Goal: Information Seeking & Learning: Learn about a topic

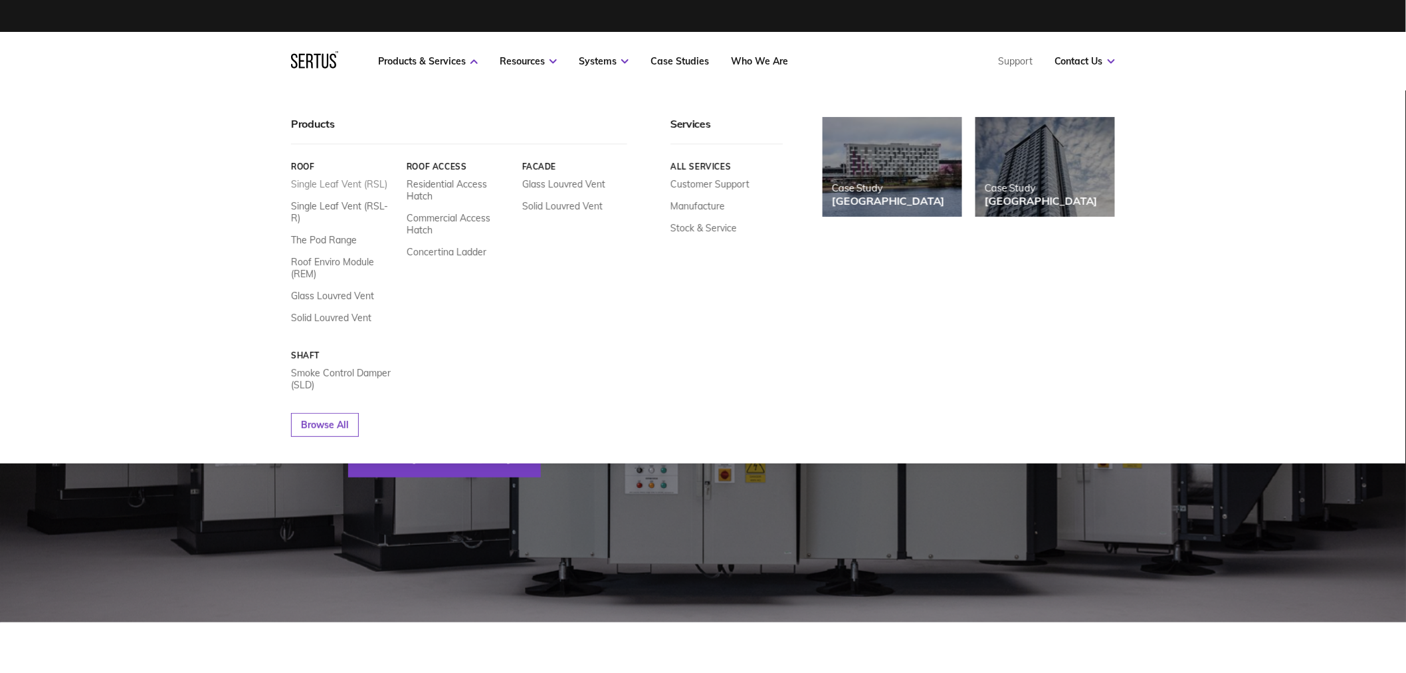
click at [350, 184] on link "Single Leaf Vent (RSL)" at bounding box center [339, 184] width 96 height 12
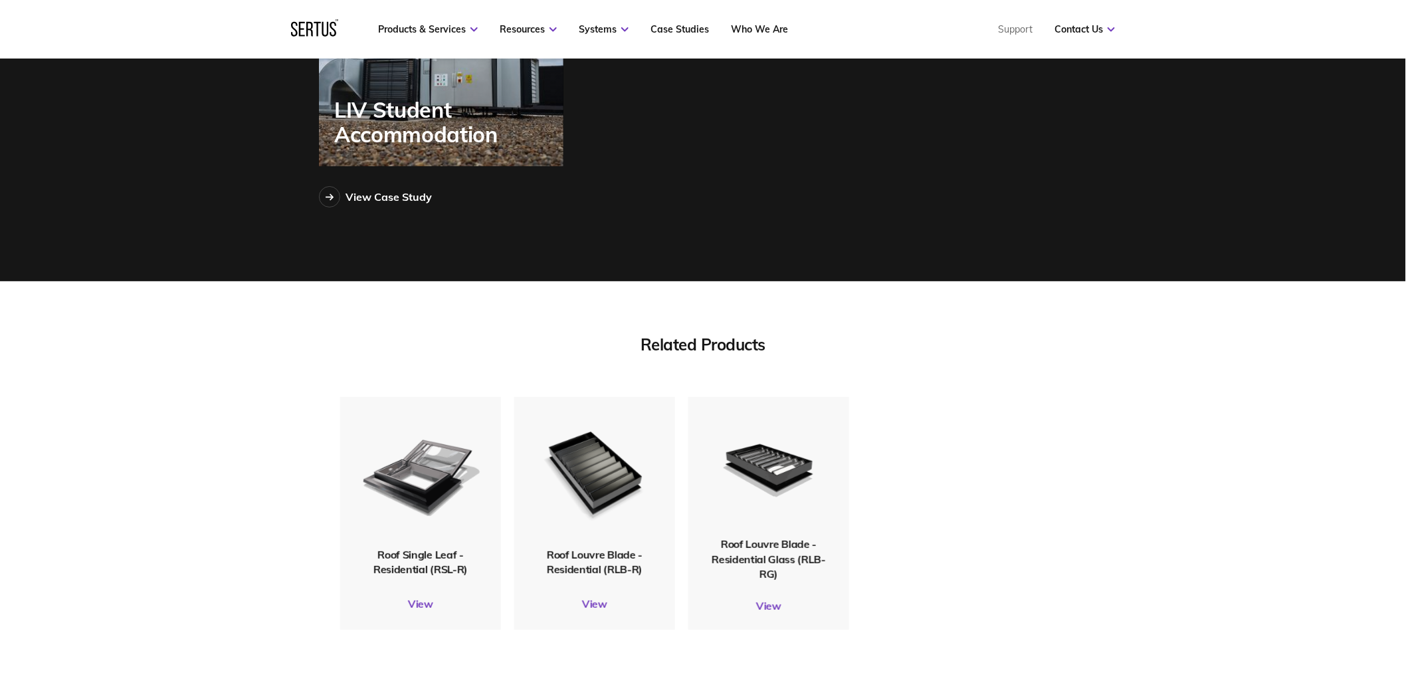
scroll to position [3987, 0]
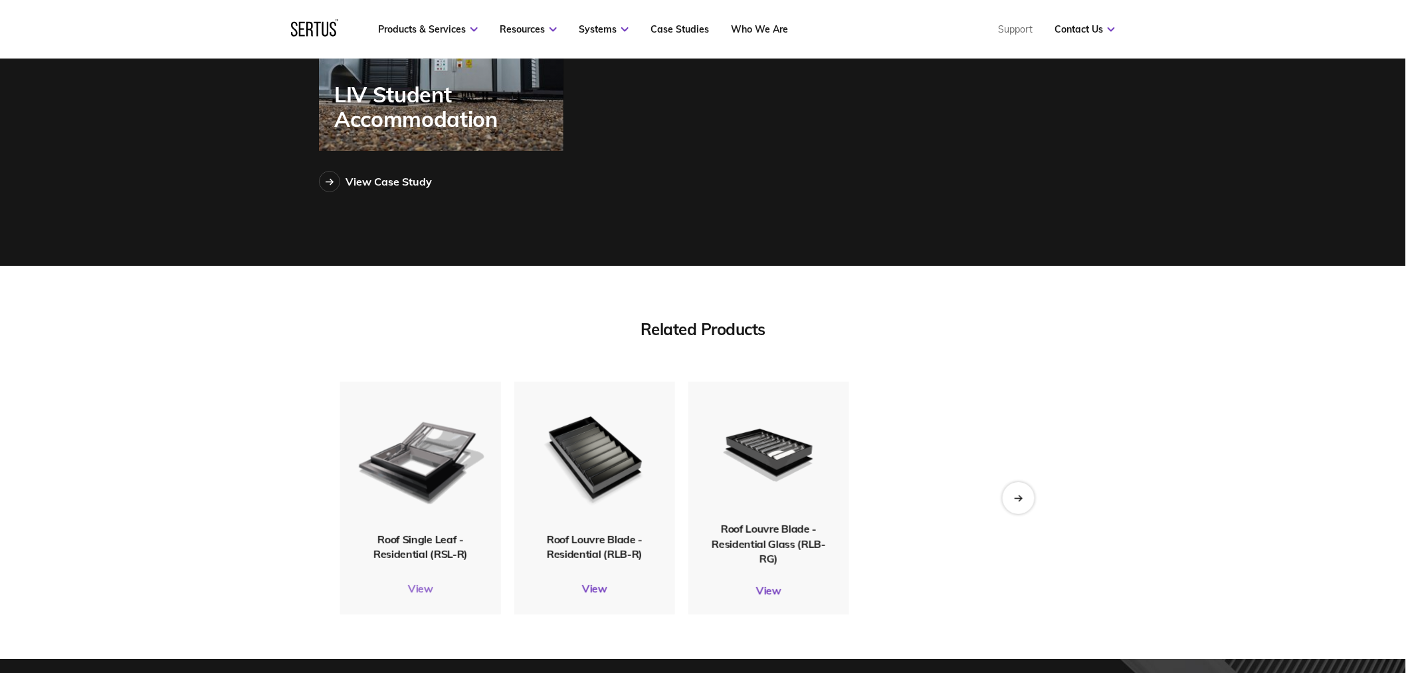
click at [420, 591] on link "View" at bounding box center [420, 588] width 161 height 13
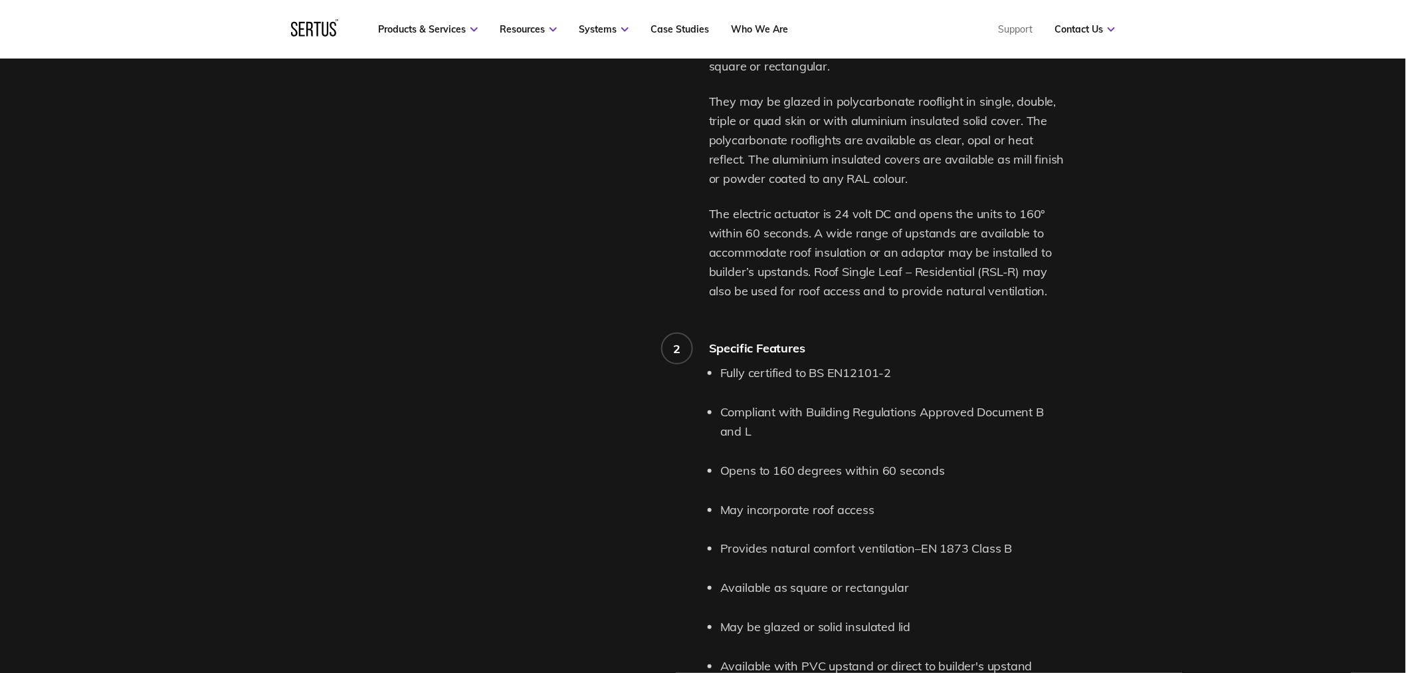
scroll to position [1107, 0]
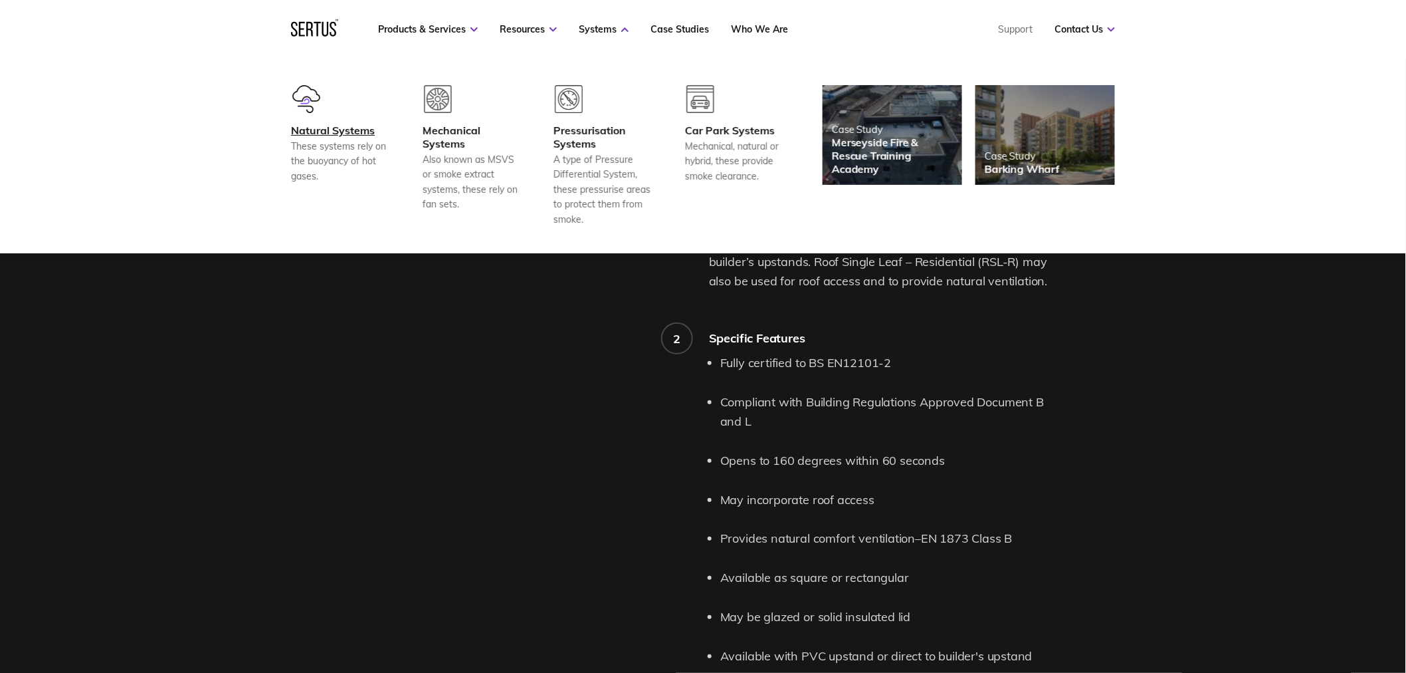
click at [342, 133] on div "Natural Systems" at bounding box center [340, 130] width 98 height 13
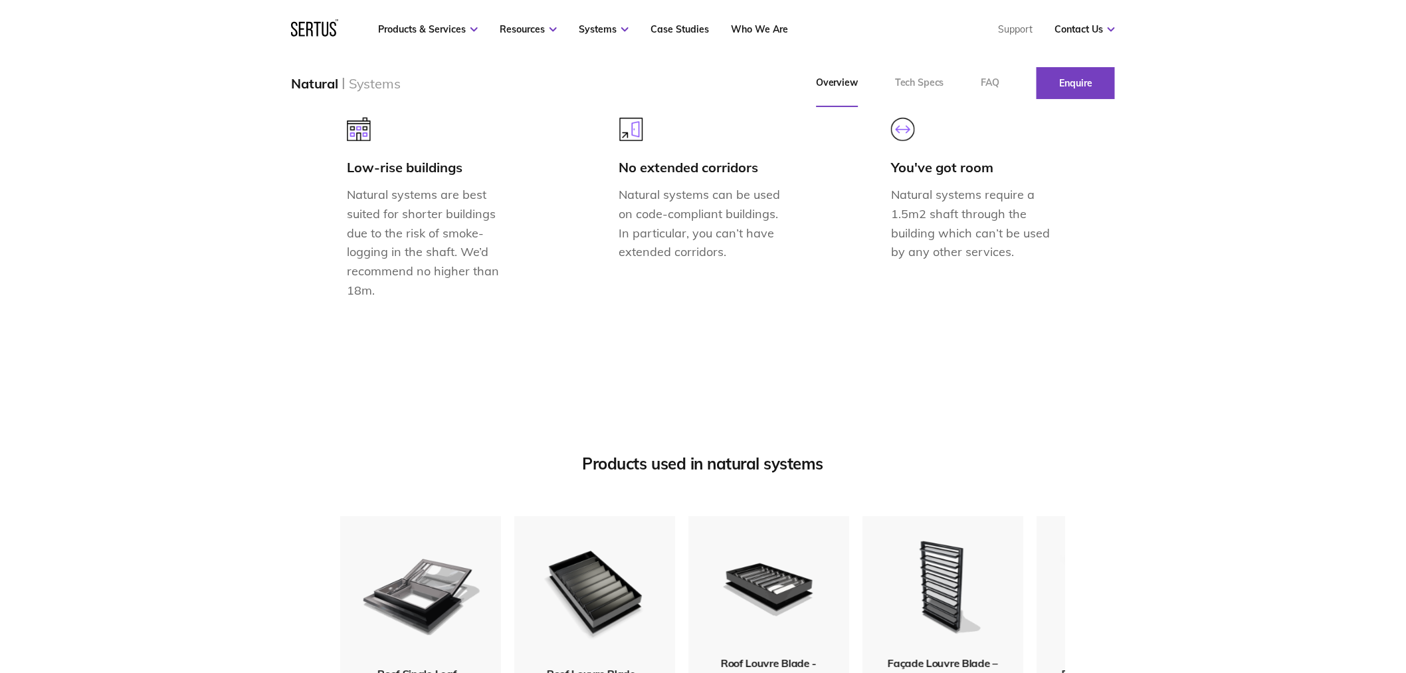
scroll to position [1550, 0]
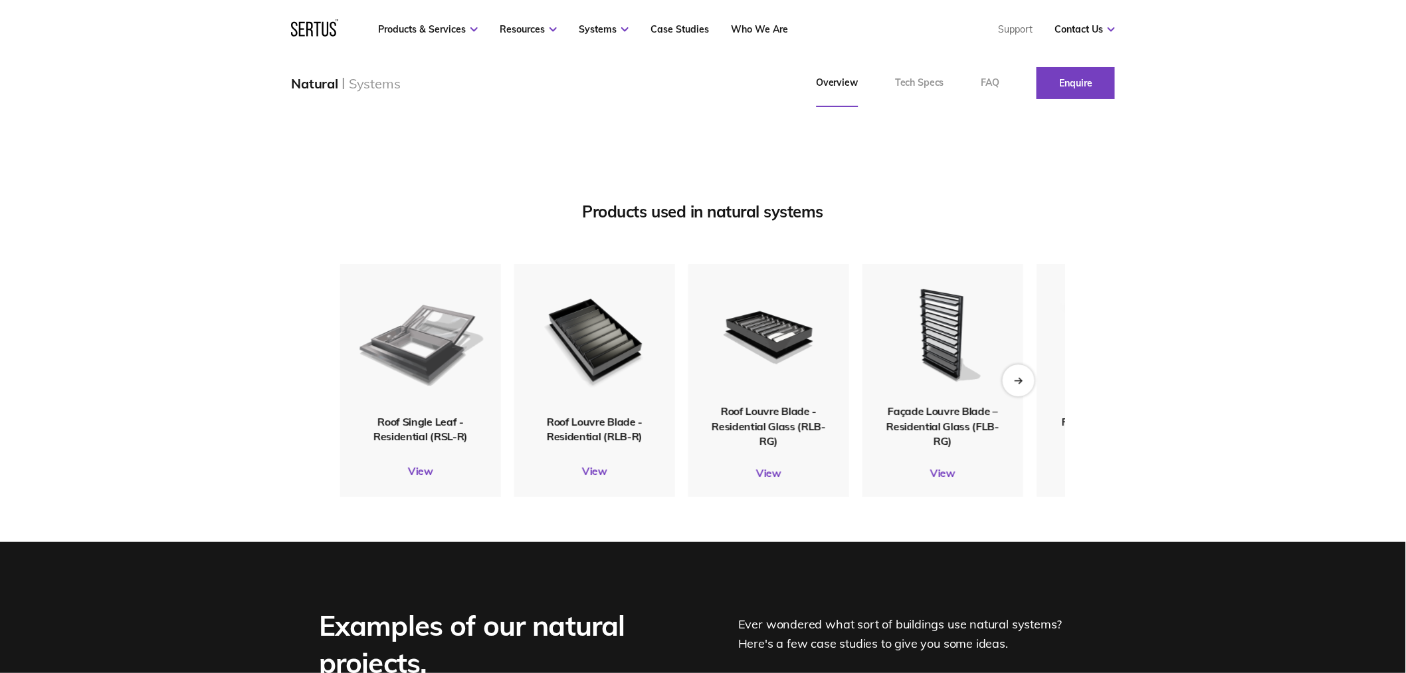
click at [435, 409] on img at bounding box center [421, 339] width 128 height 152
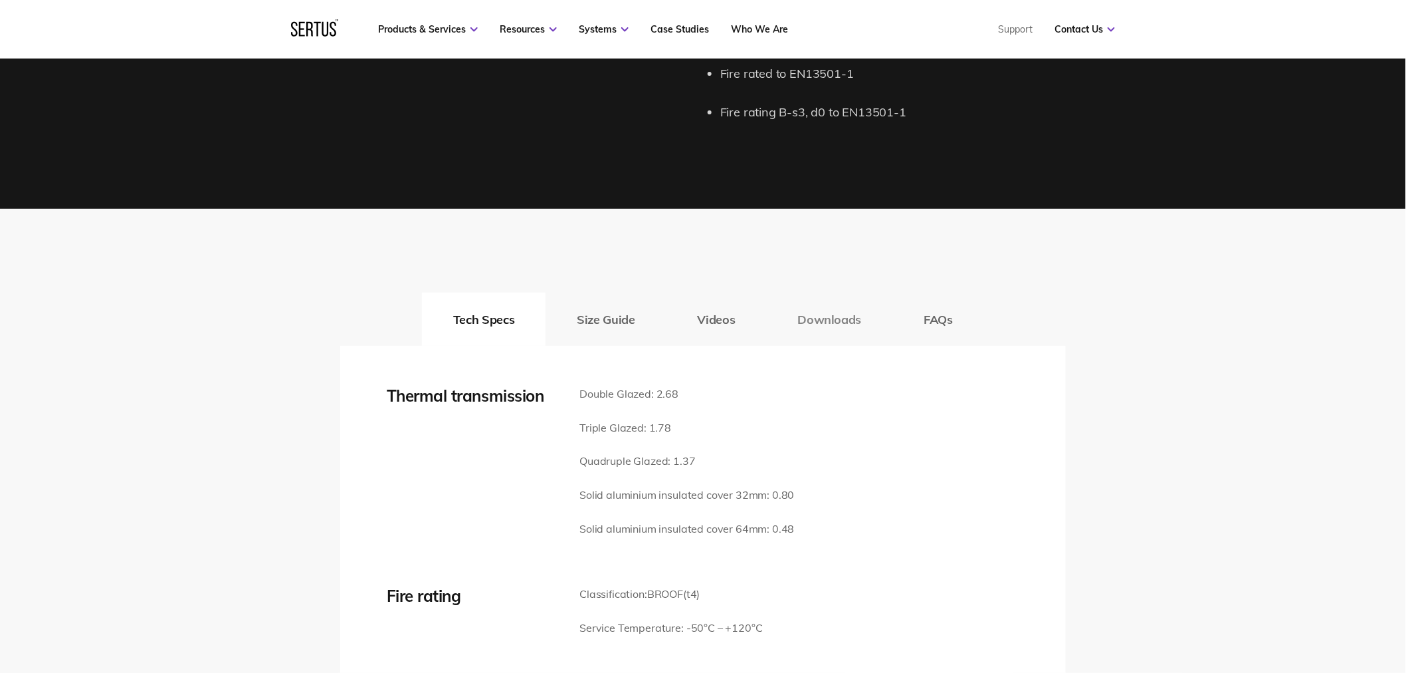
scroll to position [1772, 0]
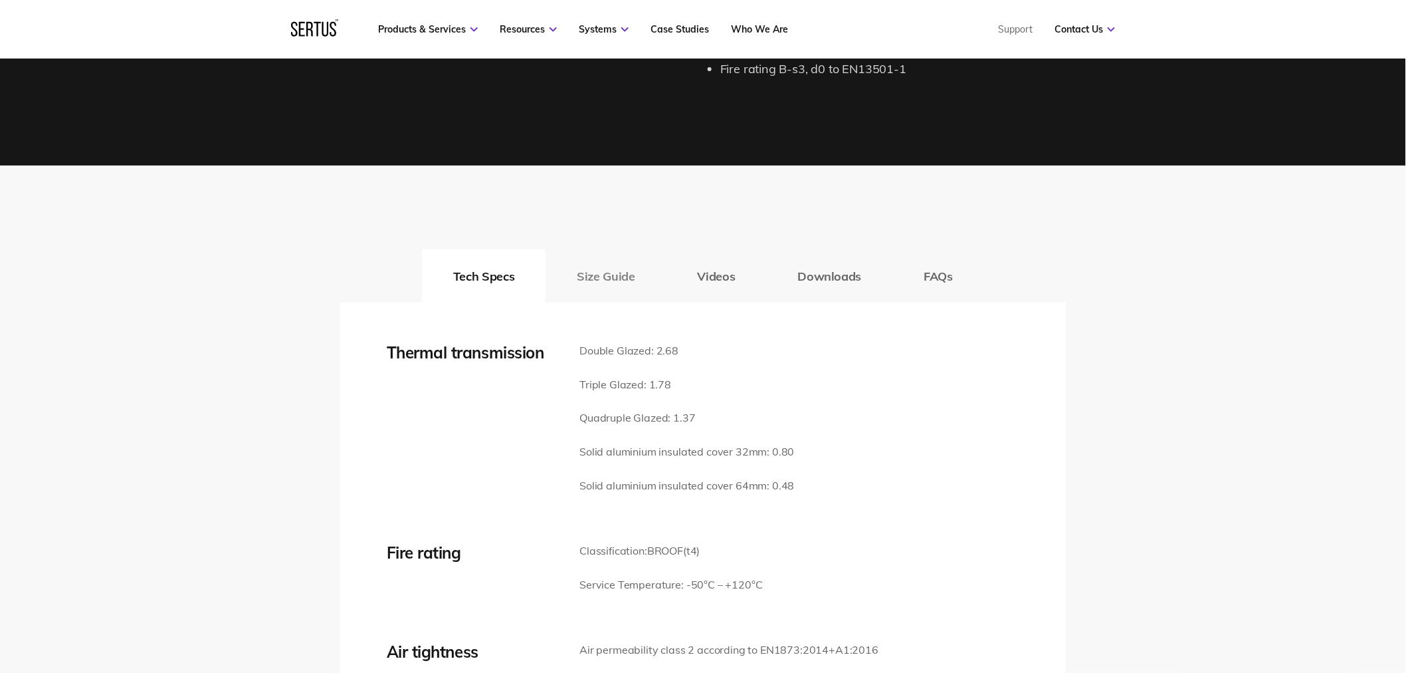
click at [627, 274] on button "Size Guide" at bounding box center [606, 275] width 120 height 53
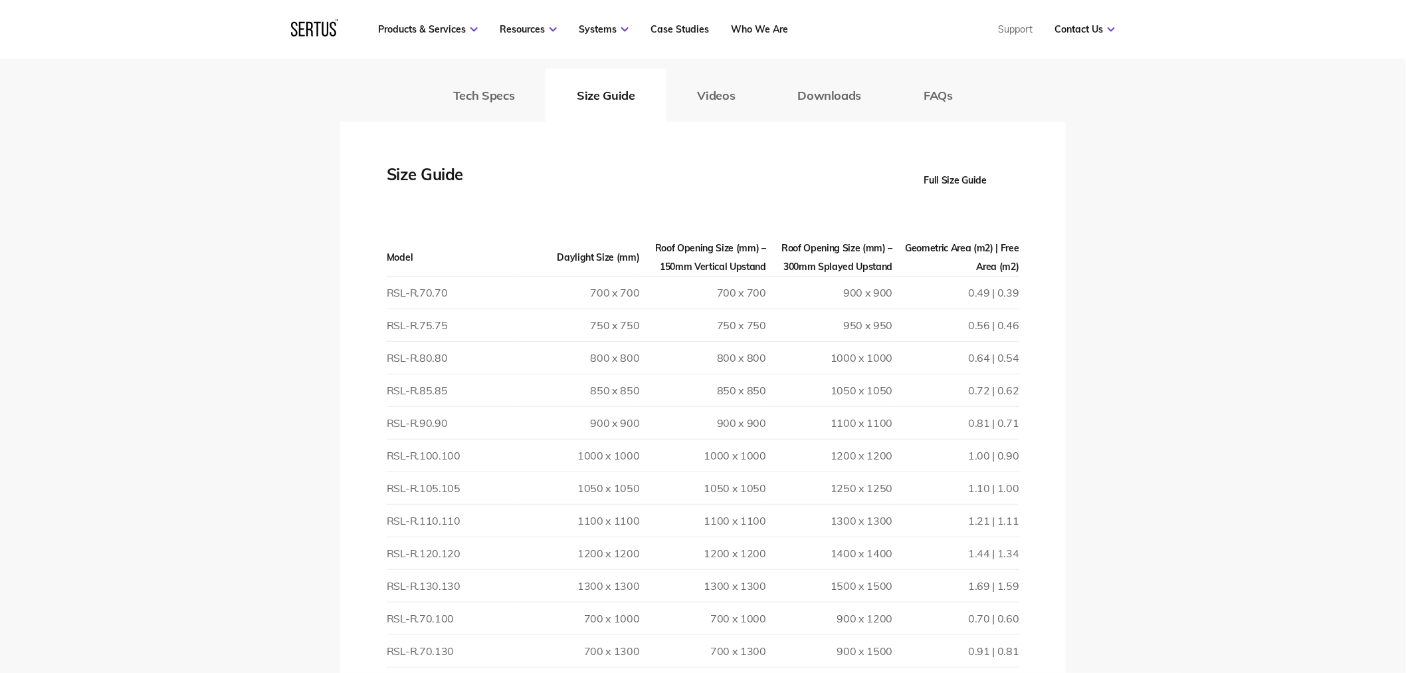
scroll to position [1994, 0]
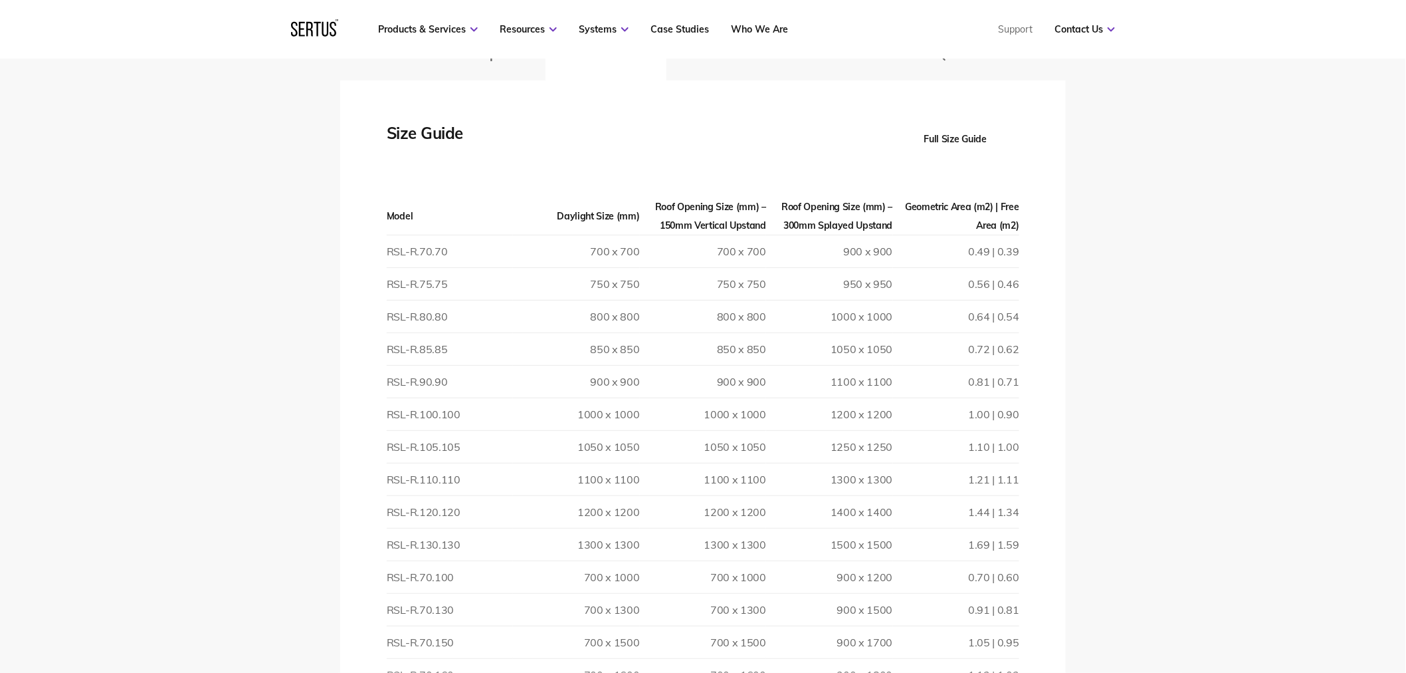
drag, startPoint x: 271, startPoint y: 469, endPoint x: 314, endPoint y: 476, distance: 43.8
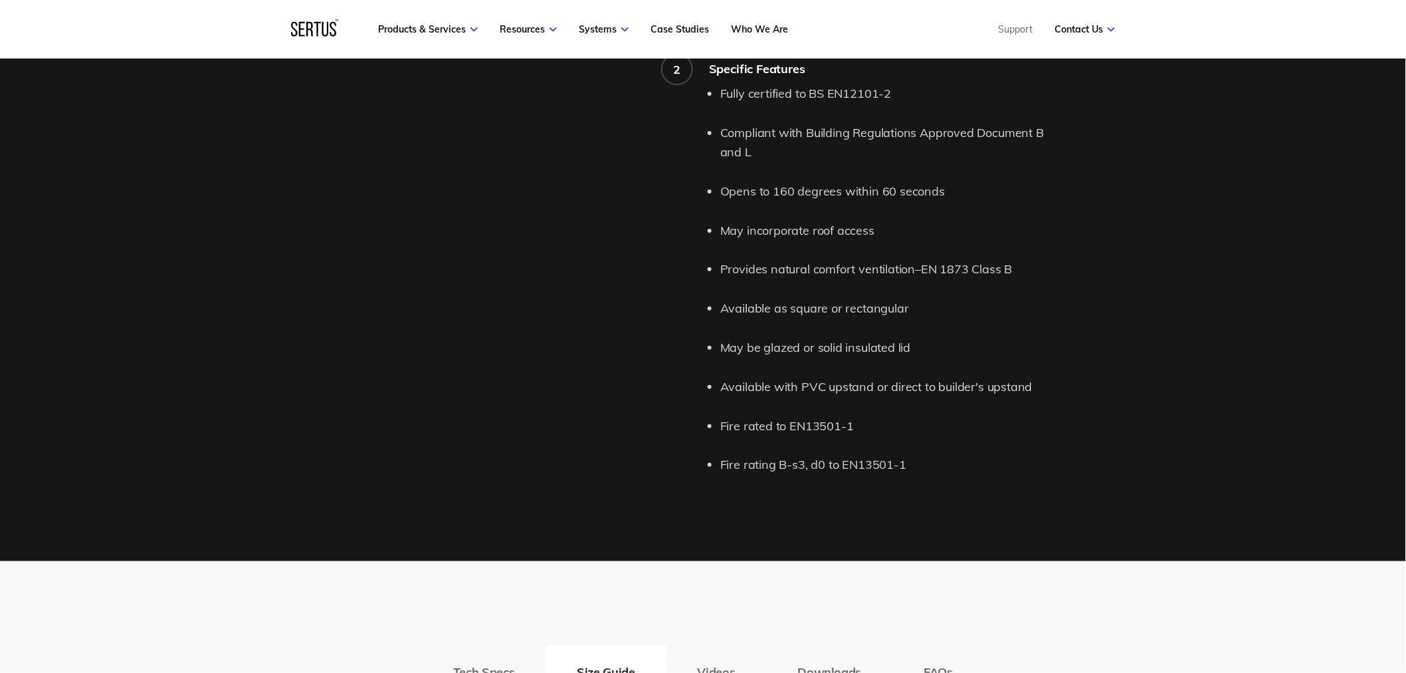
scroll to position [886, 0]
